Goal: Task Accomplishment & Management: Use online tool/utility

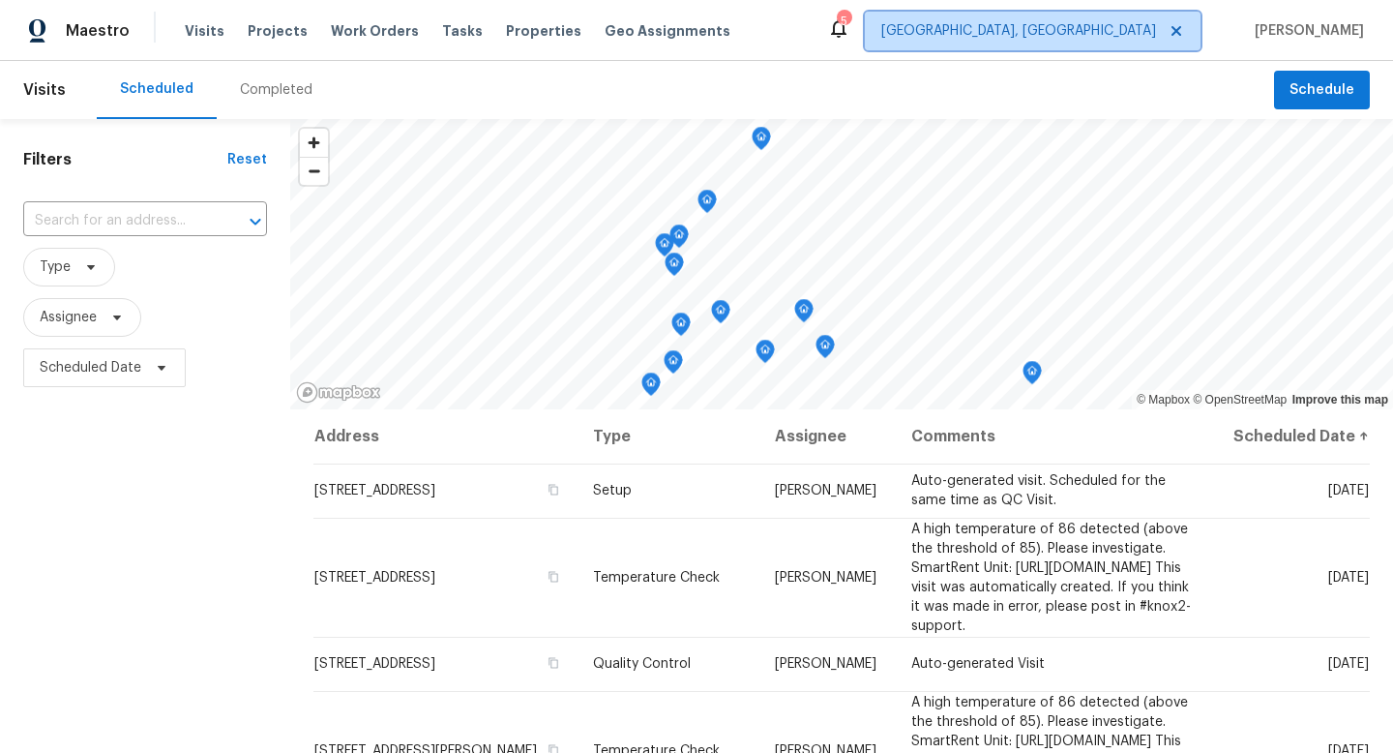
click at [1184, 30] on icon at bounding box center [1175, 30] width 15 height 15
click at [1156, 25] on span "Albuquerque, NM" at bounding box center [1018, 30] width 275 height 19
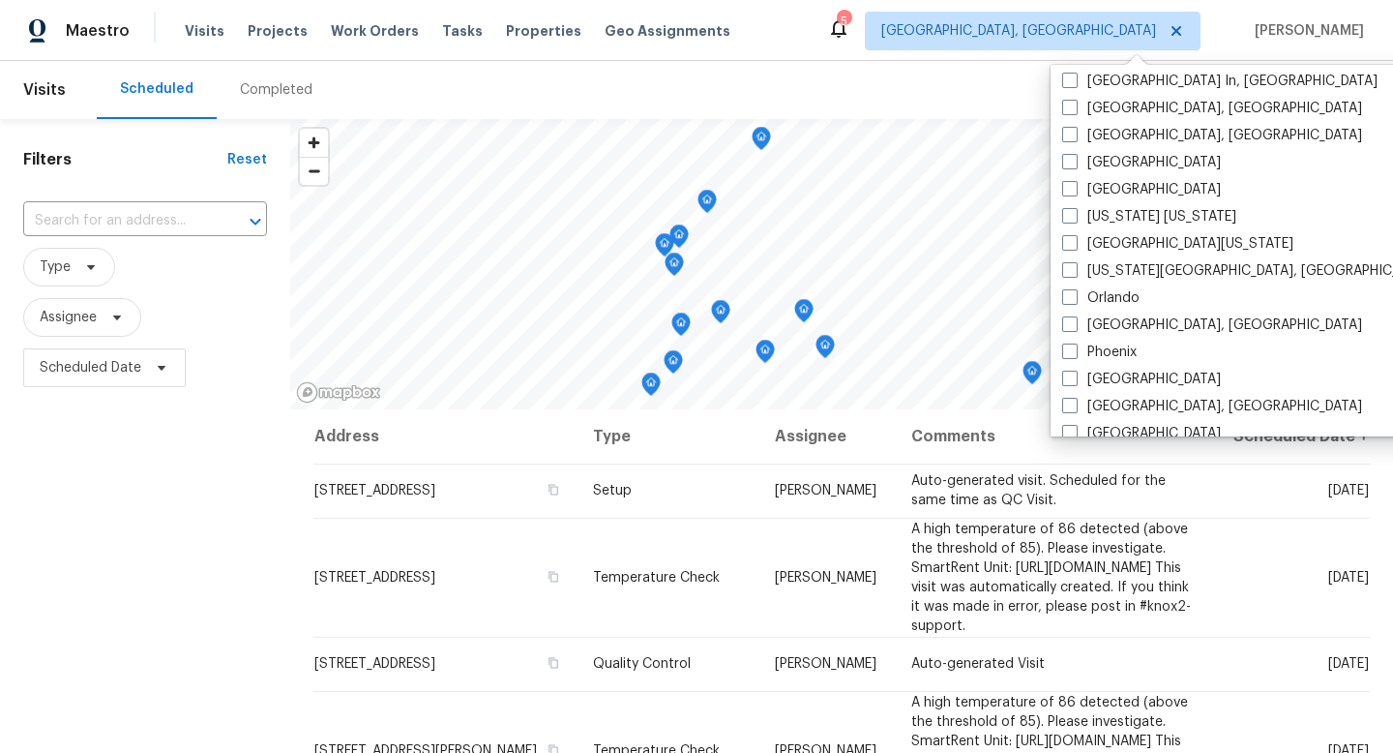
scroll to position [878, 0]
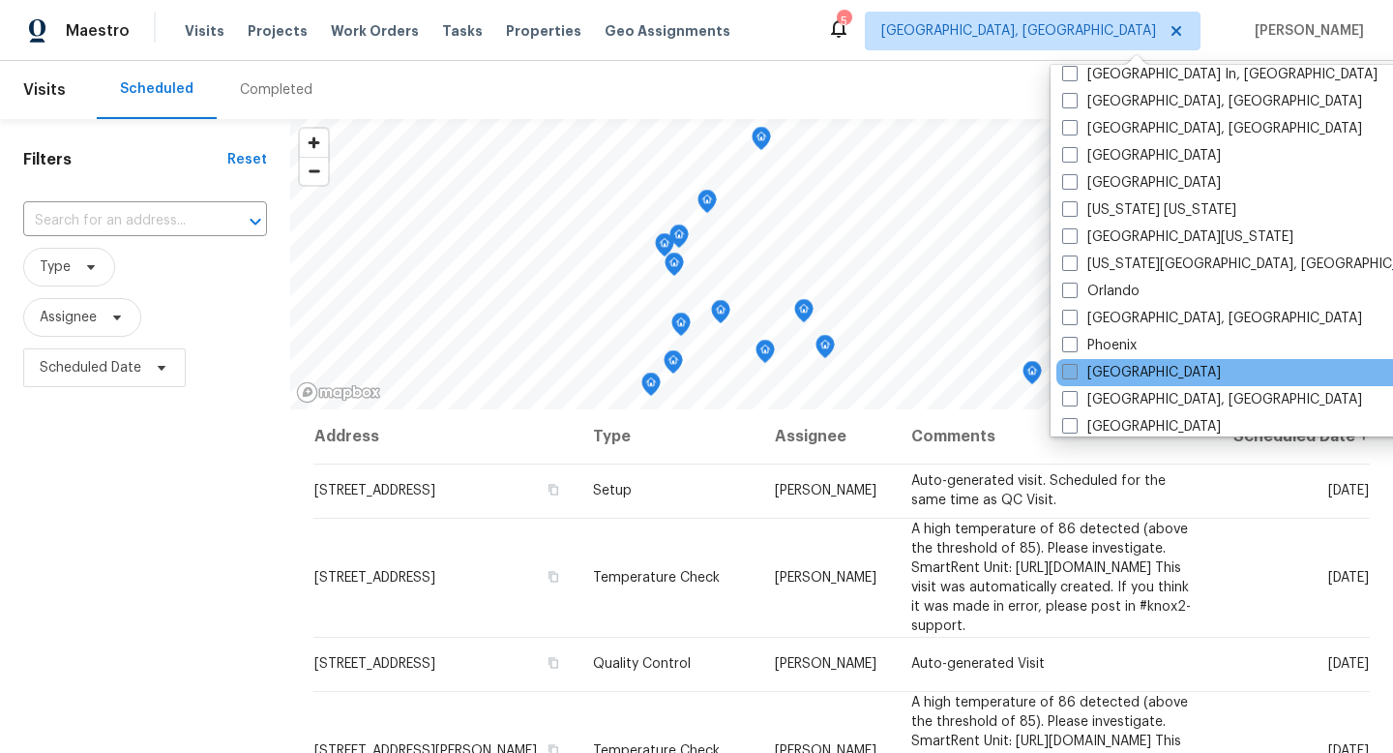
click at [1073, 370] on span at bounding box center [1069, 371] width 15 height 15
click at [1073, 370] on input "[GEOGRAPHIC_DATA]" at bounding box center [1068, 369] width 13 height 13
checkbox input "true"
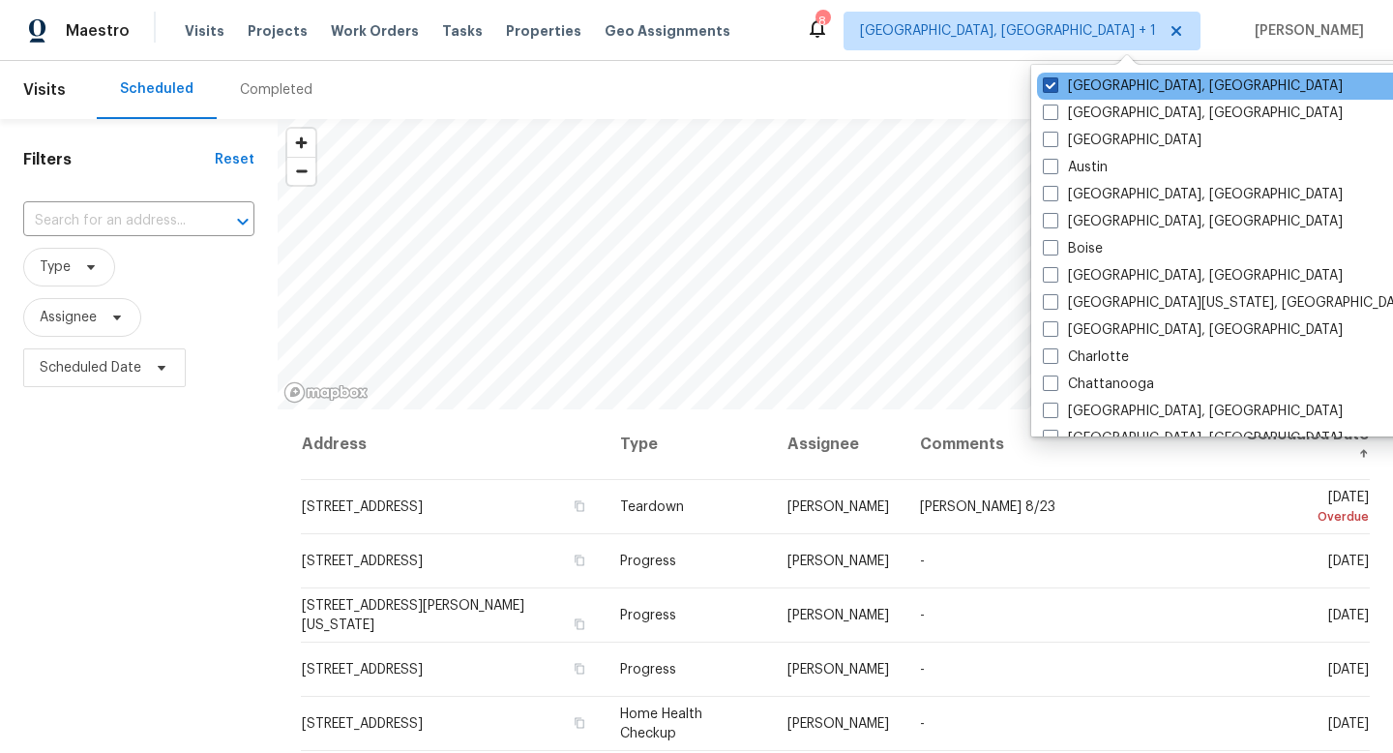
click at [1052, 85] on span at bounding box center [1050, 84] width 15 height 15
click at [1052, 85] on input "Albuquerque, NM" at bounding box center [1049, 82] width 13 height 13
checkbox input "false"
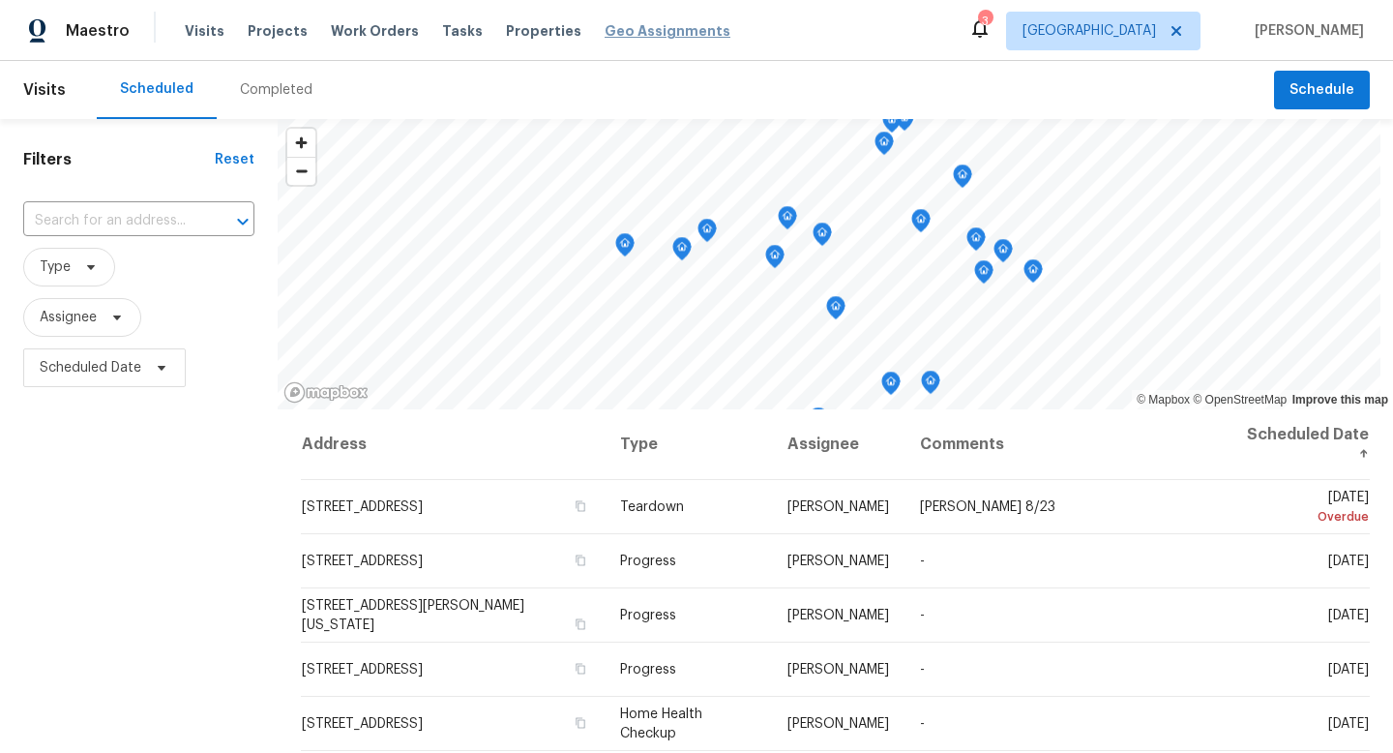
click at [634, 31] on span "Geo Assignments" at bounding box center [668, 30] width 126 height 19
click at [115, 315] on icon at bounding box center [116, 317] width 15 height 15
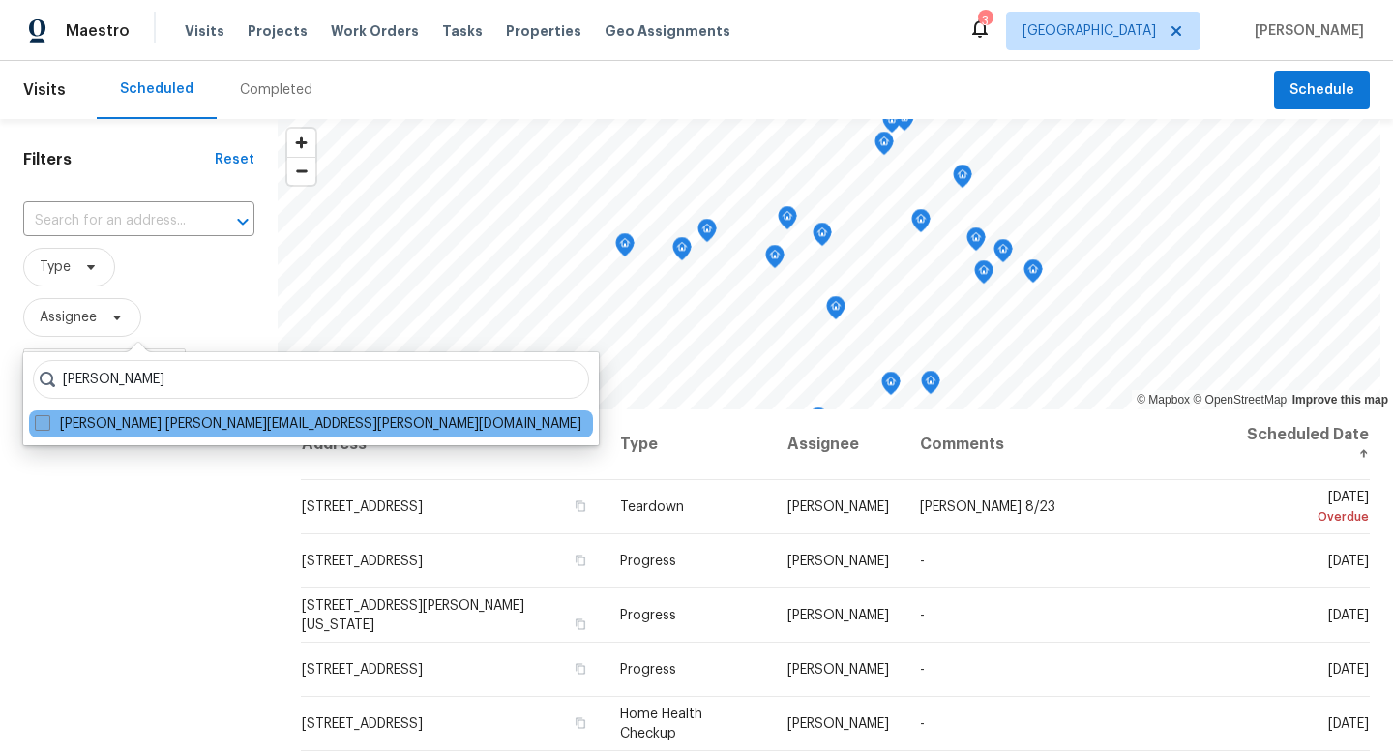
type input "[PERSON_NAME]"
click at [42, 422] on span at bounding box center [42, 422] width 15 height 15
click at [42, 422] on input "[PERSON_NAME] [PERSON_NAME][EMAIL_ADDRESS][PERSON_NAME][DOMAIN_NAME]" at bounding box center [41, 420] width 13 height 13
checkbox input "true"
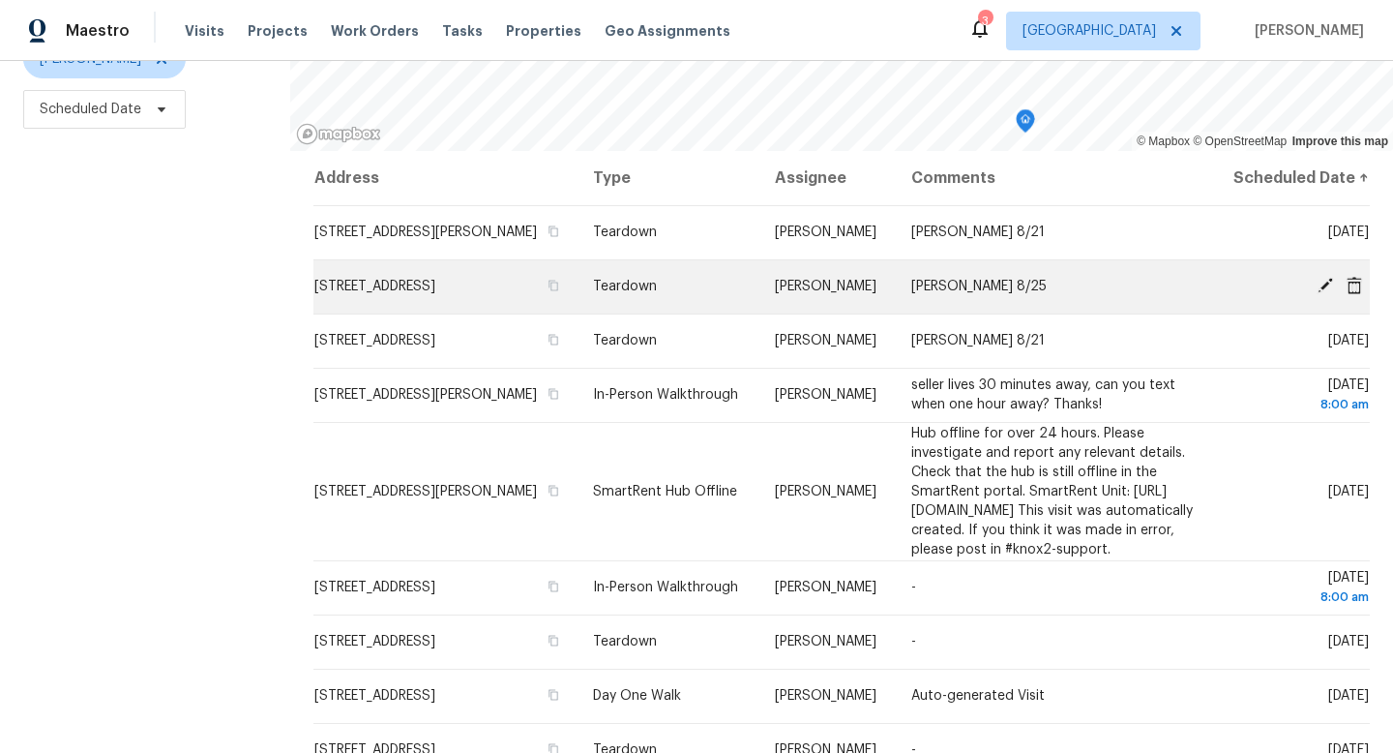
click at [1326, 293] on icon at bounding box center [1324, 285] width 15 height 15
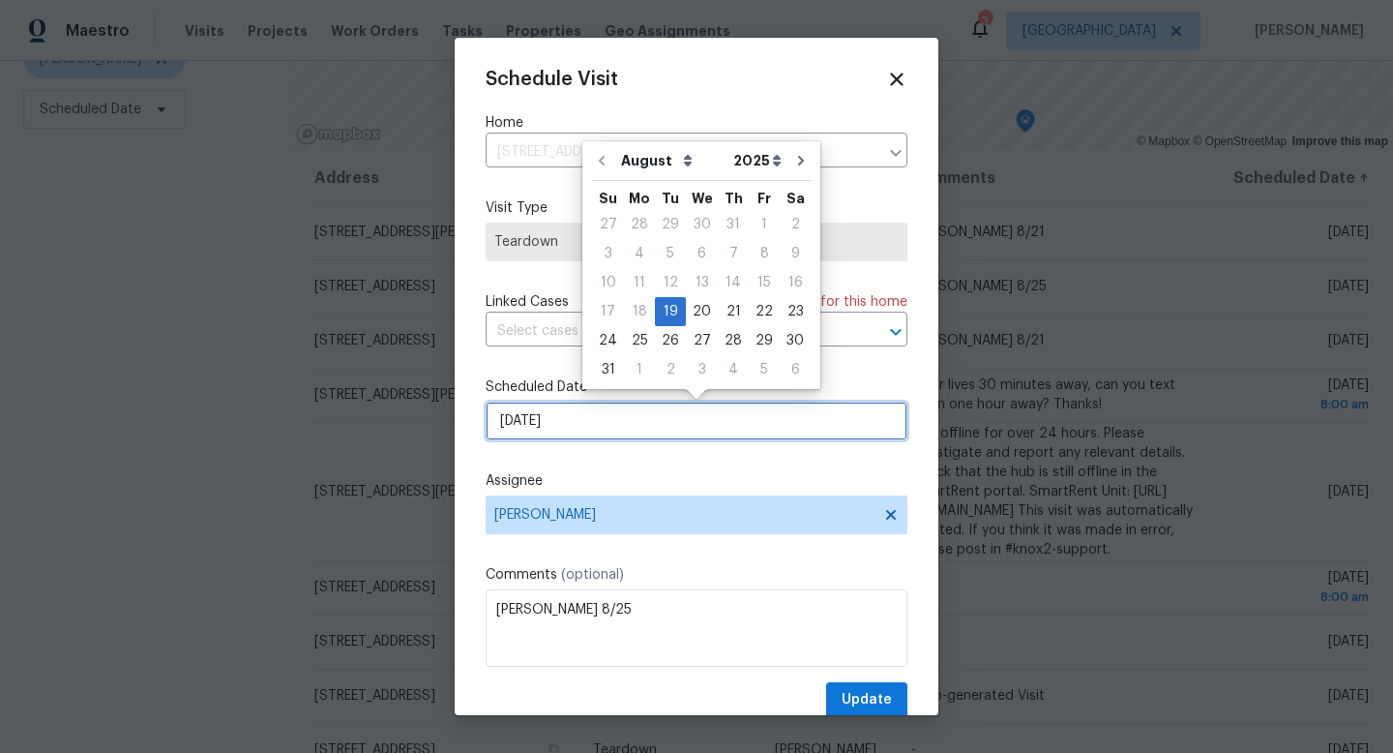
click at [661, 418] on input "[DATE]" at bounding box center [697, 420] width 422 height 39
click at [725, 312] on div "21" at bounding box center [733, 311] width 31 height 27
type input "[DATE]"
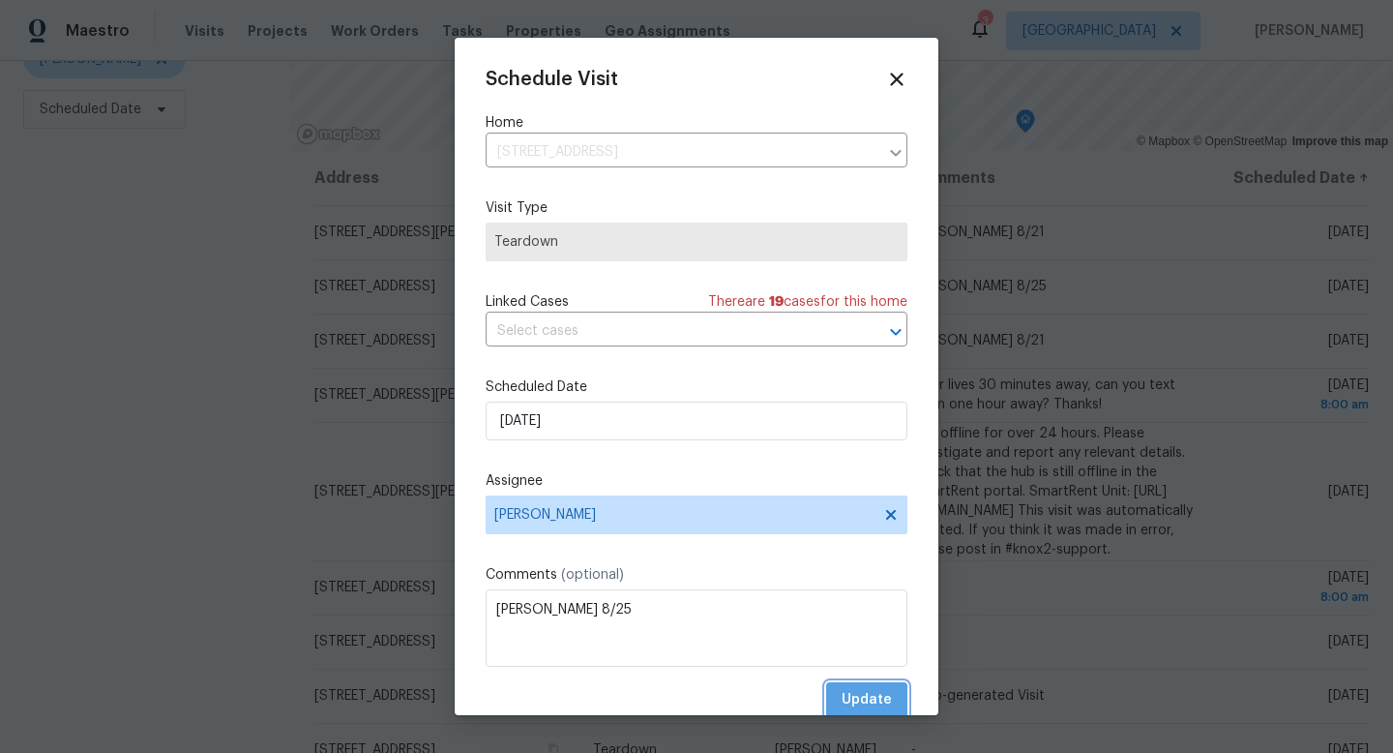
click at [862, 698] on span "Update" at bounding box center [867, 700] width 50 height 24
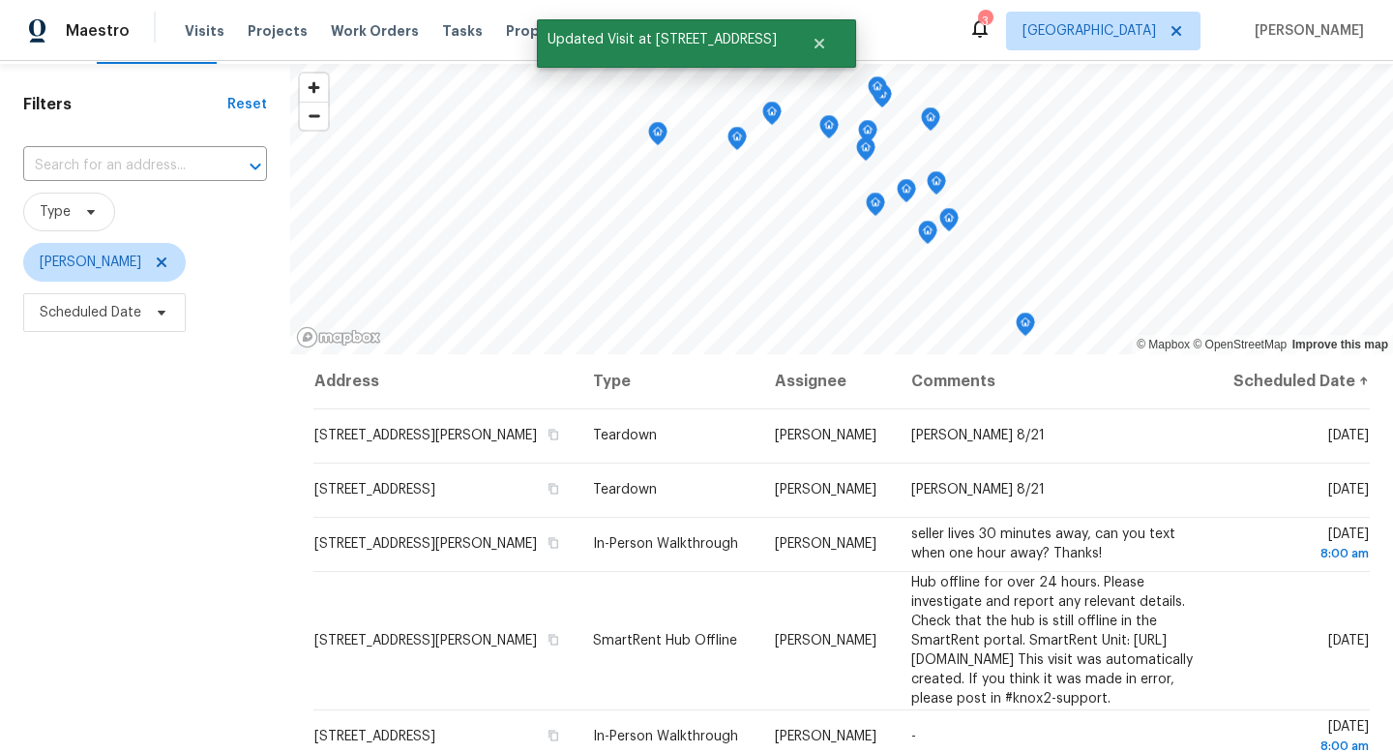
scroll to position [54, 0]
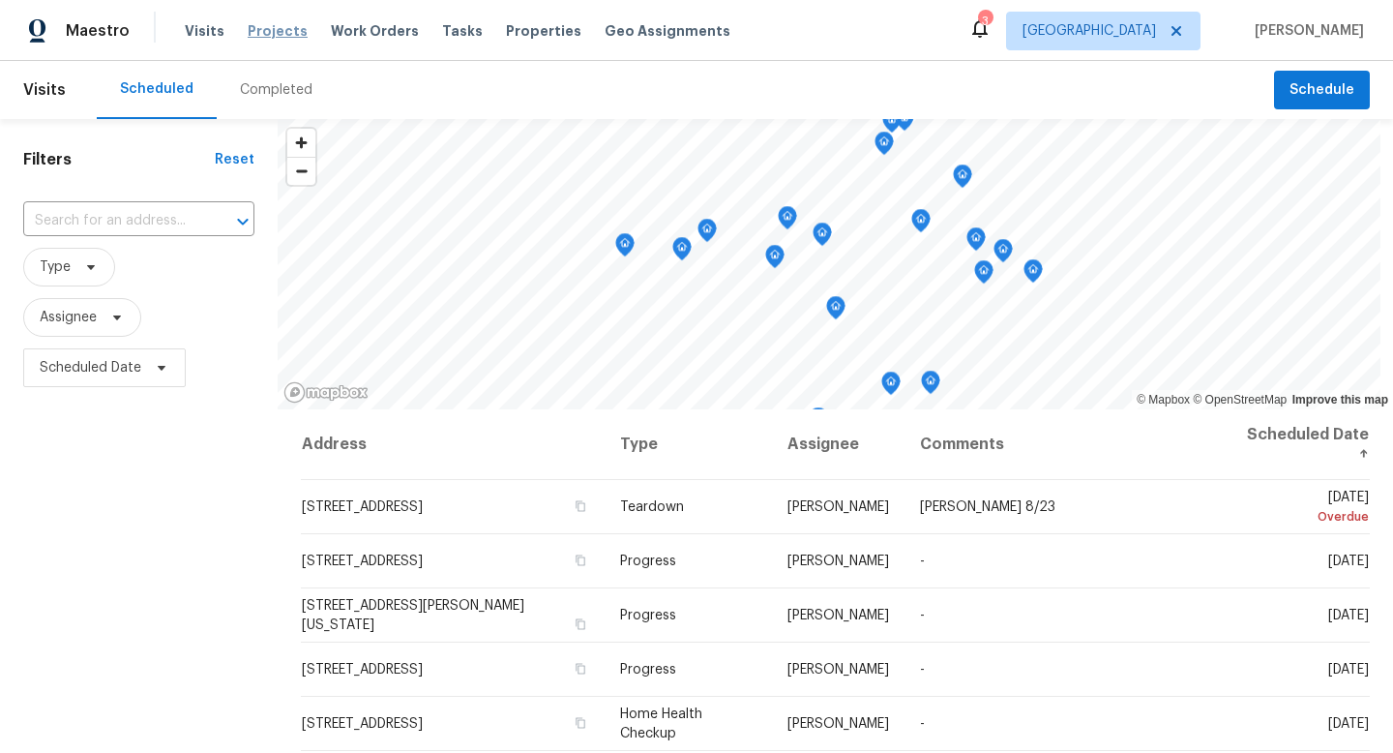
click at [265, 32] on span "Projects" at bounding box center [278, 30] width 60 height 19
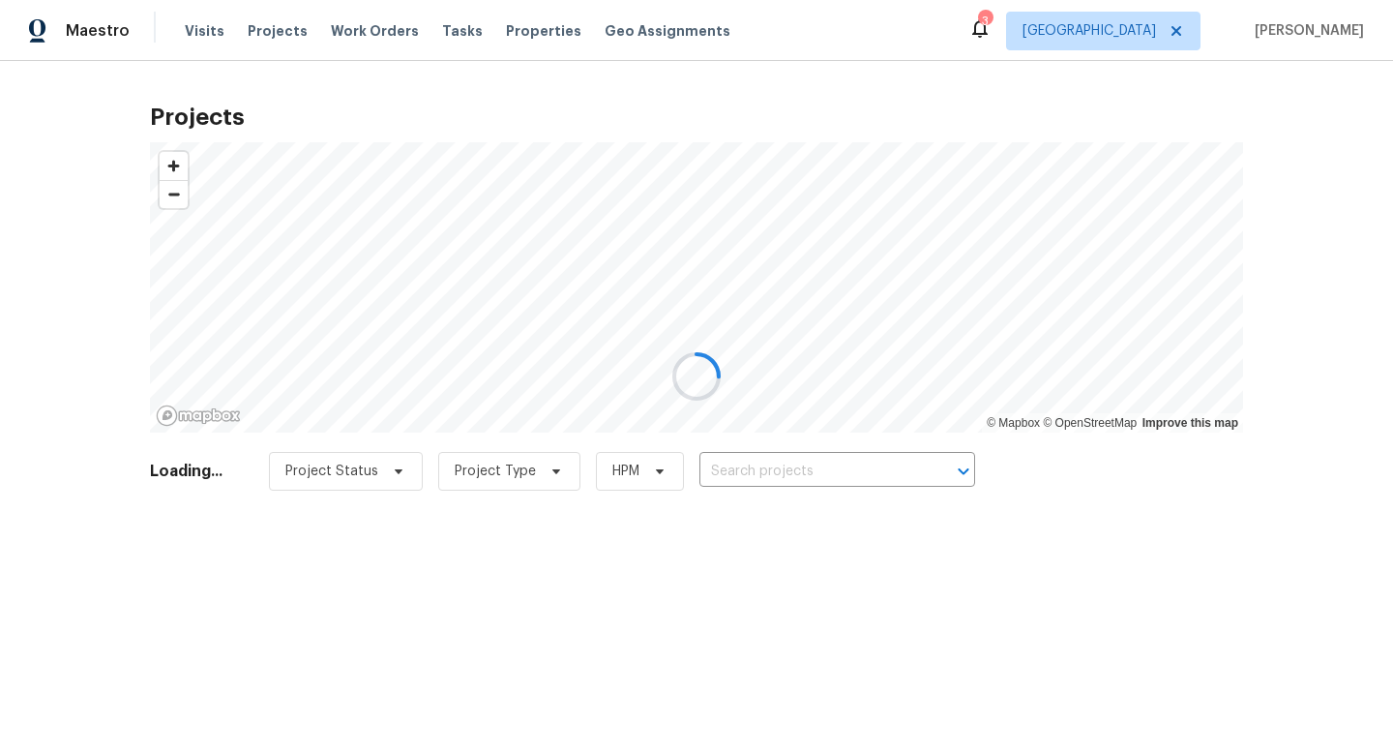
click at [515, 29] on div at bounding box center [696, 376] width 1393 height 753
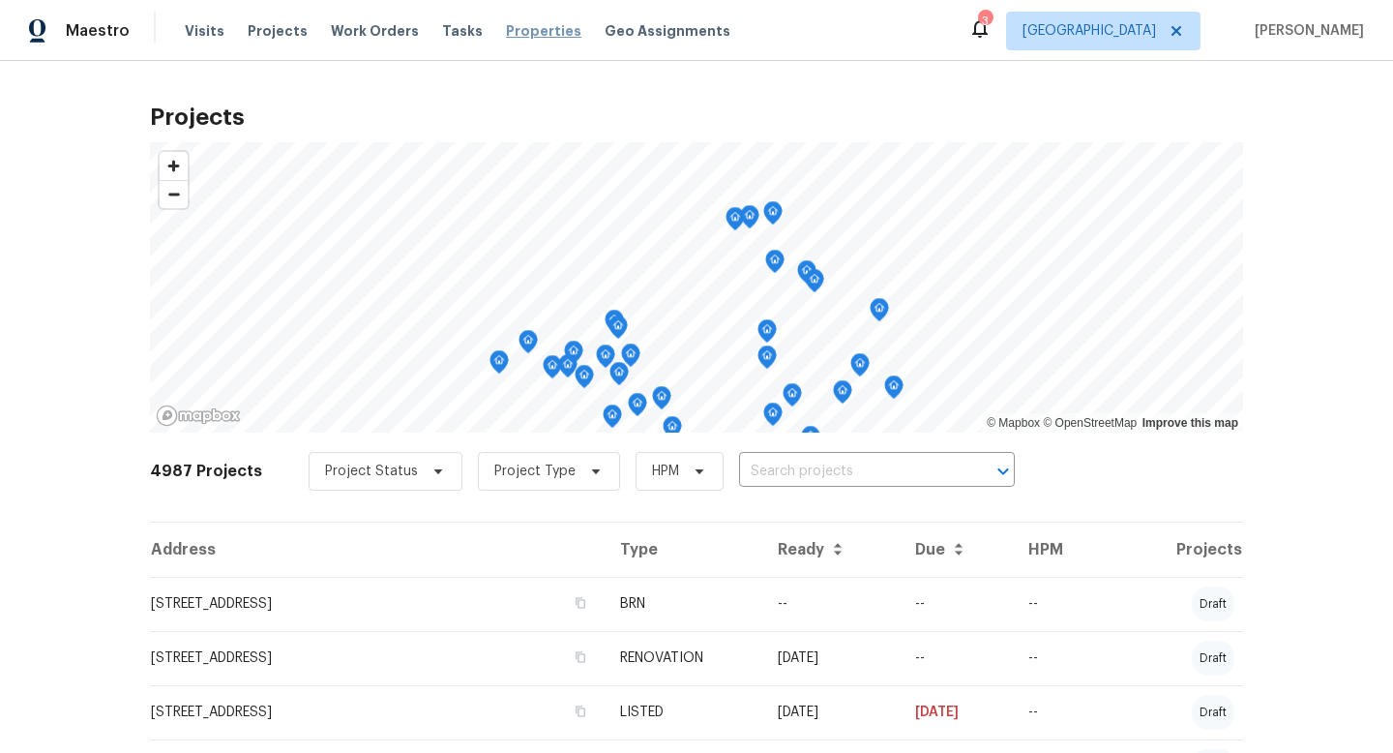
click at [517, 34] on span "Properties" at bounding box center [543, 30] width 75 height 19
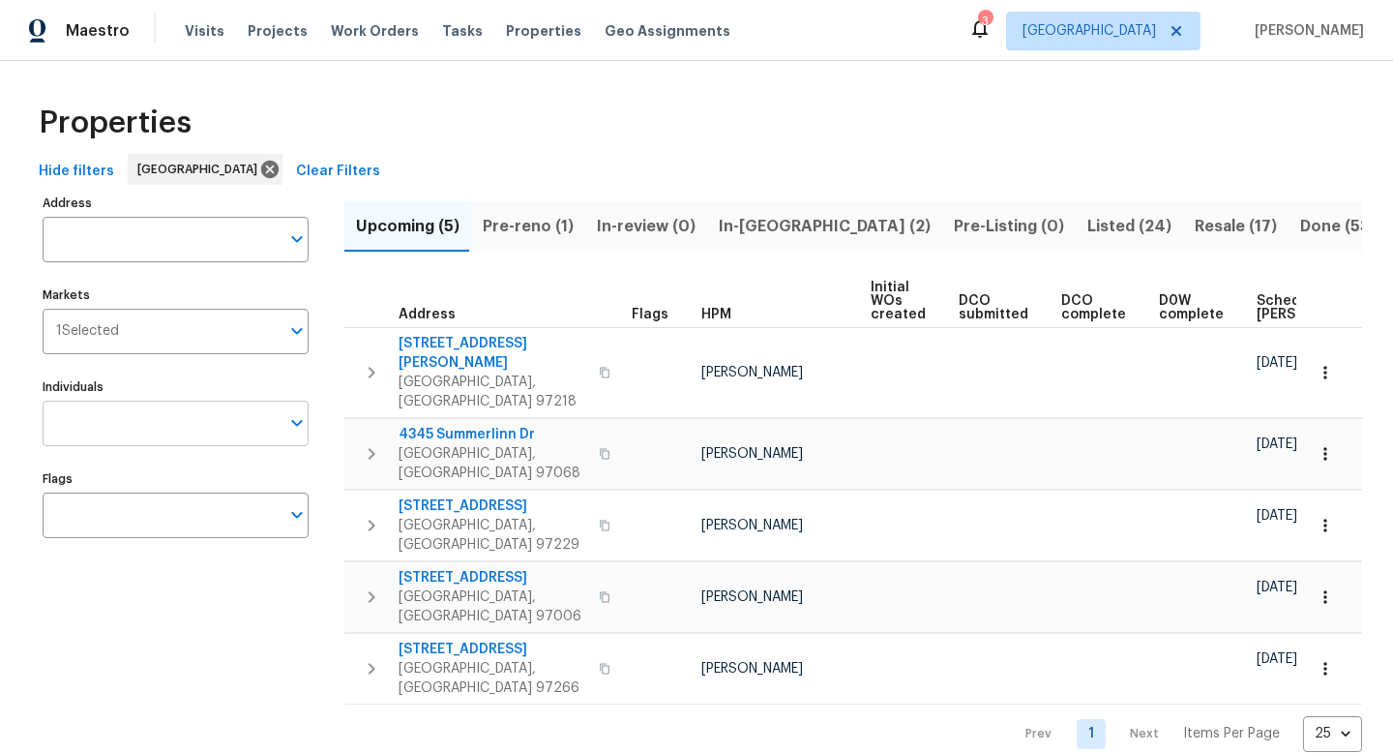
click at [159, 421] on input "Individuals" at bounding box center [161, 422] width 237 height 45
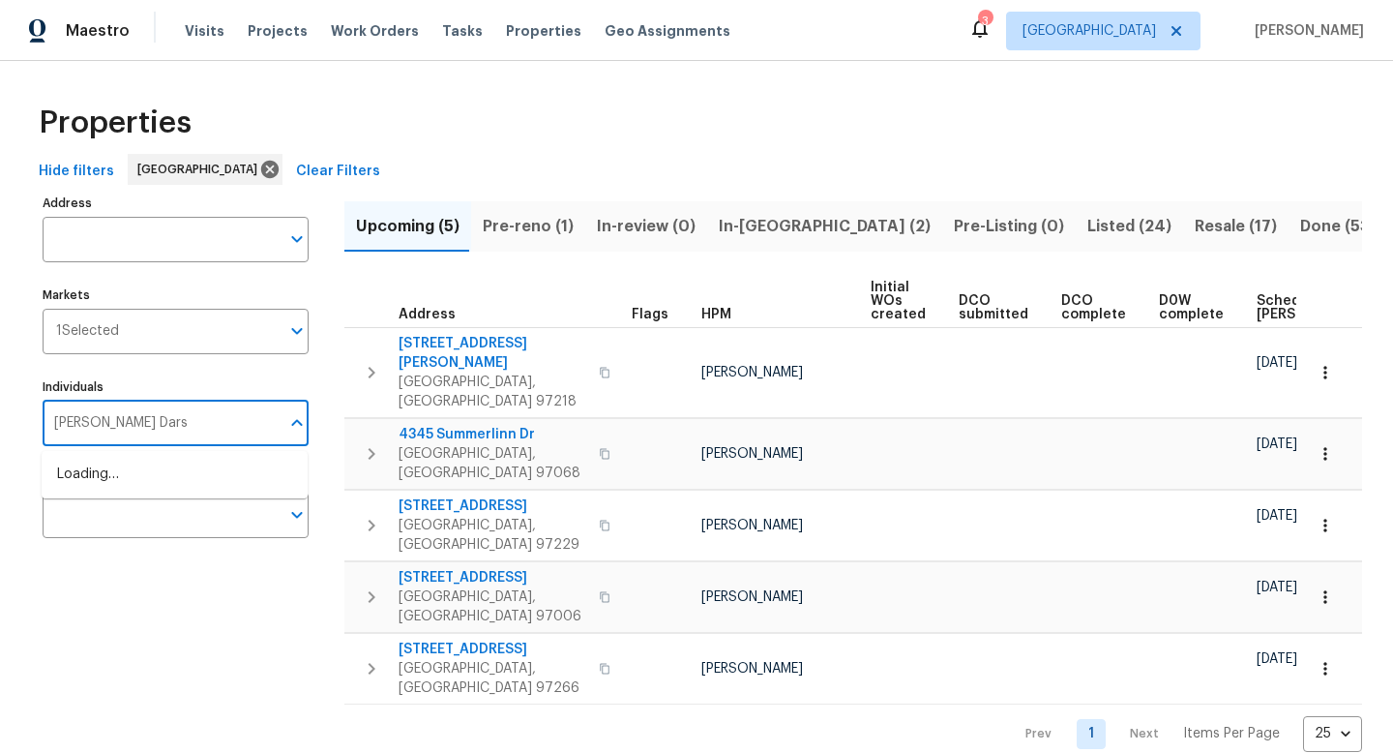
type input "[PERSON_NAME]"
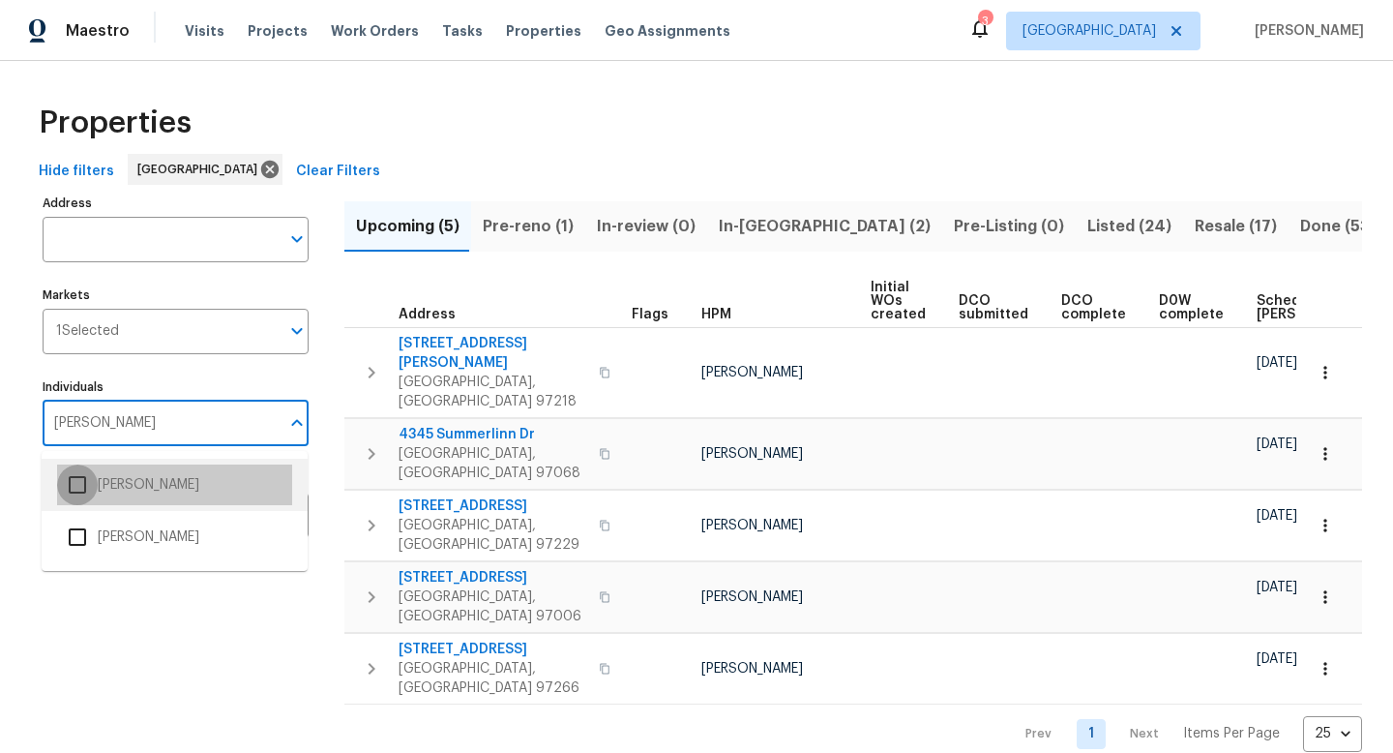
click at [75, 481] on input "checkbox" at bounding box center [77, 484] width 41 height 41
